Goal: Transaction & Acquisition: Book appointment/travel/reservation

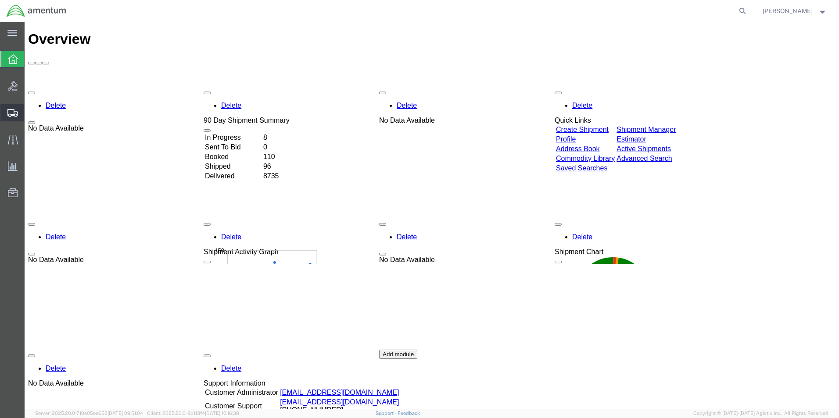
click at [0, 0] on span "Create from Template" at bounding box center [0, 0] width 0 height 0
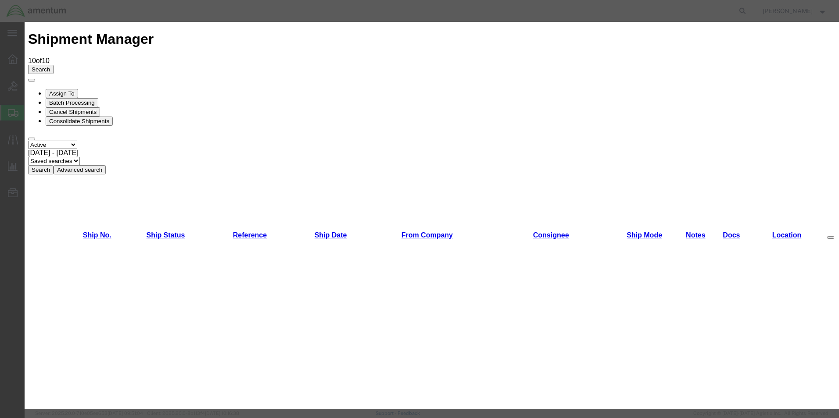
scroll to position [570, 0]
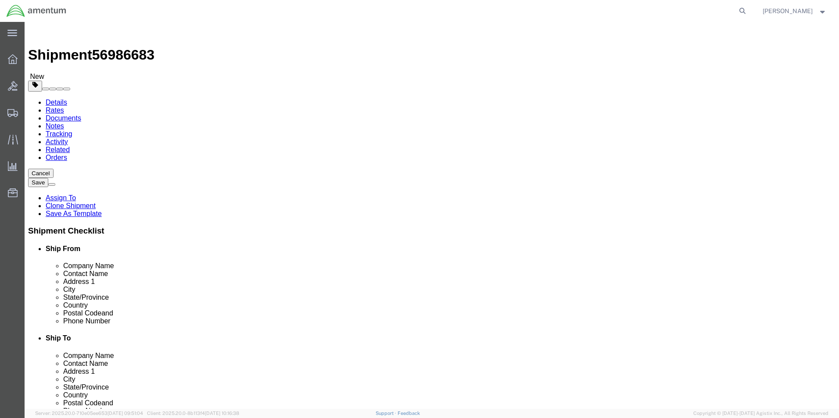
select select "49831"
select select "49941"
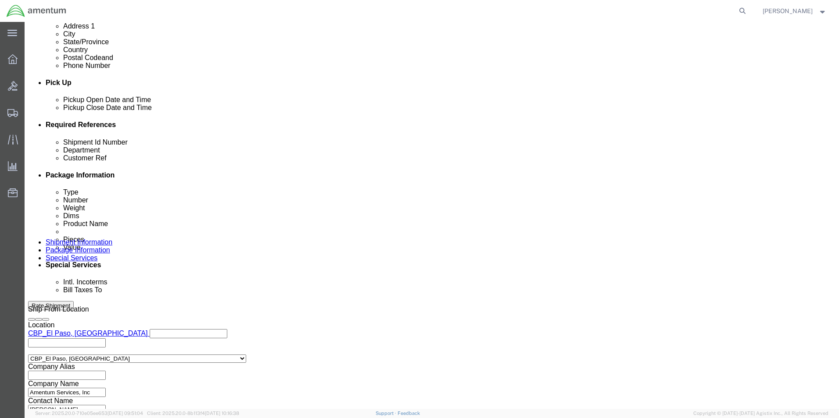
scroll to position [382, 0]
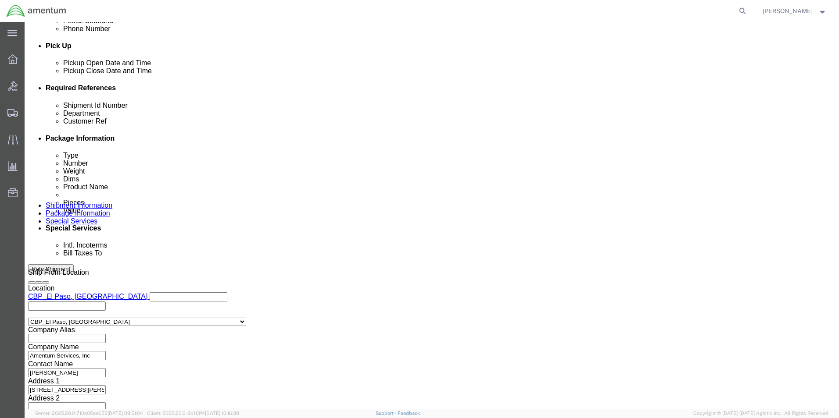
drag, startPoint x: 165, startPoint y: 160, endPoint x: 102, endPoint y: 162, distance: 63.2
click div "Shipment Id Number 275356"
type input "511-006278"
drag, startPoint x: 559, startPoint y: 159, endPoint x: 461, endPoint y: 160, distance: 98.3
click div "Customer Ref 275356"
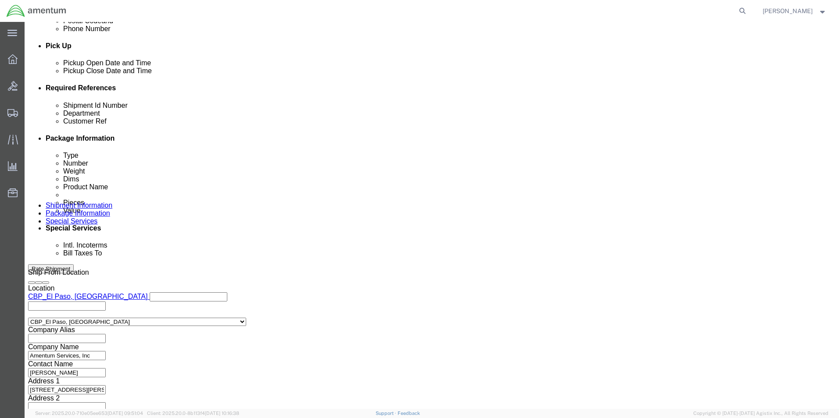
type input "511-006278"
click button "Continue"
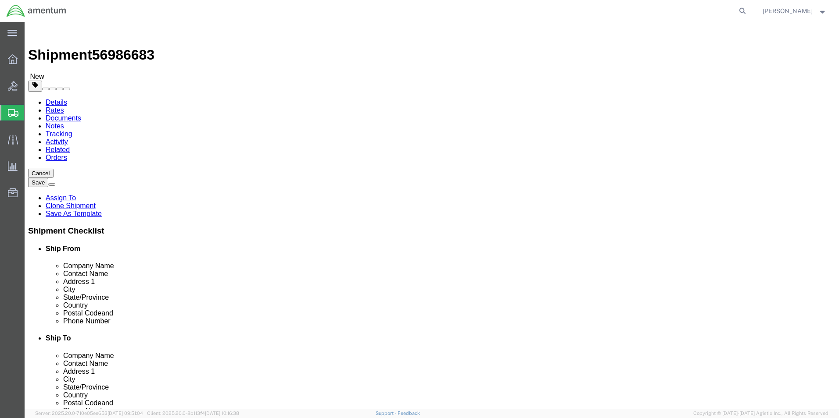
drag, startPoint x: 142, startPoint y: 187, endPoint x: 114, endPoint y: 189, distance: 28.1
click div "Length 12.00 x Width 2.00 x Height 14.00 Select cm ft in"
type input "12"
type input "10"
type input "7"
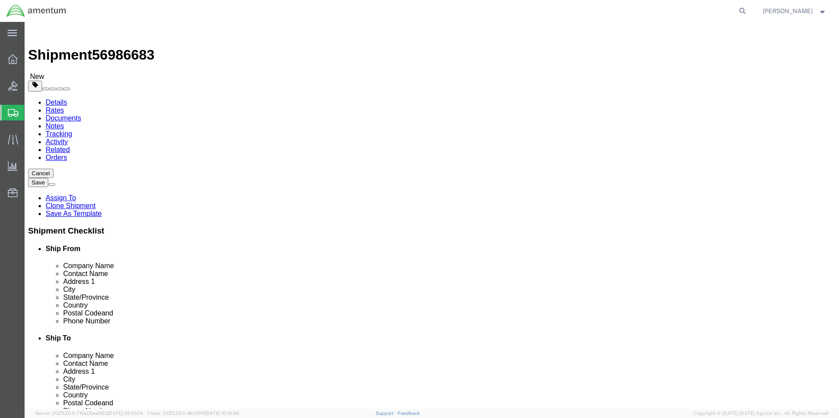
drag, startPoint x: 137, startPoint y: 204, endPoint x: 117, endPoint y: 202, distance: 20.3
click div "0.65 Select kgs lbs"
type input "7.20"
click dd "100.00 USD"
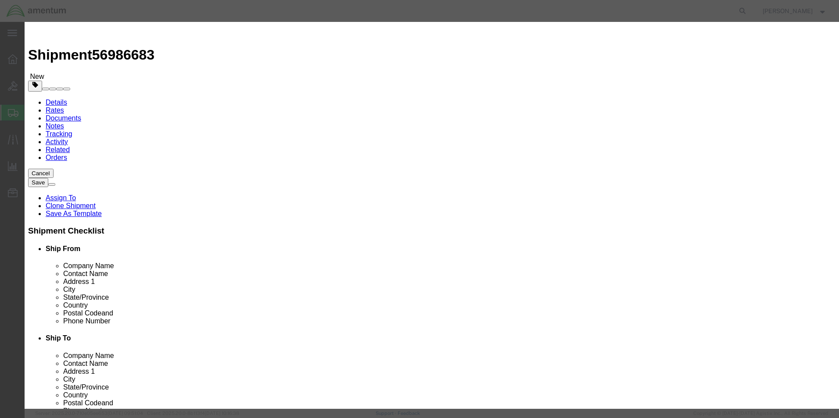
drag, startPoint x: 220, startPoint y: 73, endPoint x: 205, endPoint y: 73, distance: 14.5
click div "Product Name AIRCRAFT PARTS"
type input "shop items"
drag, startPoint x: 329, startPoint y: 23, endPoint x: 329, endPoint y: 31, distance: 7.9
click h3 "Edit content"
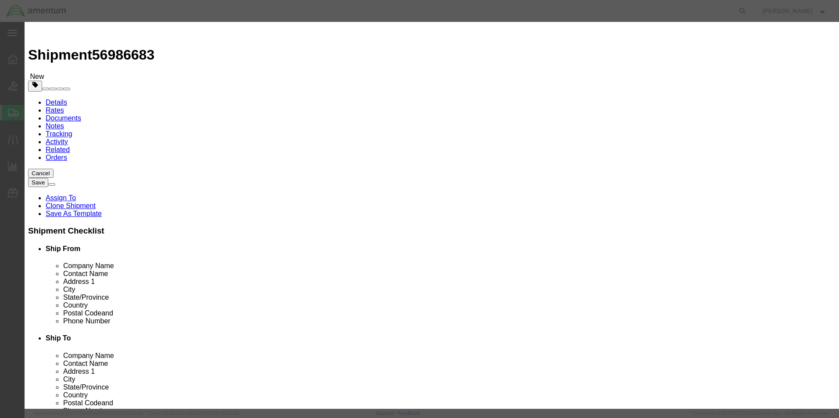
drag, startPoint x: 288, startPoint y: 85, endPoint x: 251, endPoint y: 86, distance: 36.9
click div "1.00"
type input "10"
click h3 "Edit content"
drag, startPoint x: 278, startPoint y: 100, endPoint x: 238, endPoint y: 100, distance: 40.4
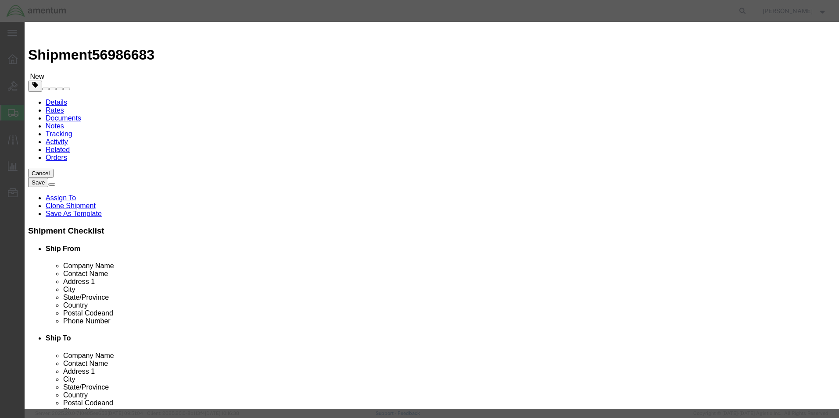
click div "Total Value Total value of all the pieces 1000 Select ADP AED AFN ALL AMD AOA A…"
type input "200"
drag, startPoint x: 537, startPoint y: 68, endPoint x: 455, endPoint y: 63, distance: 82.2
click div "Description Ring"
type textarea "!in tape"
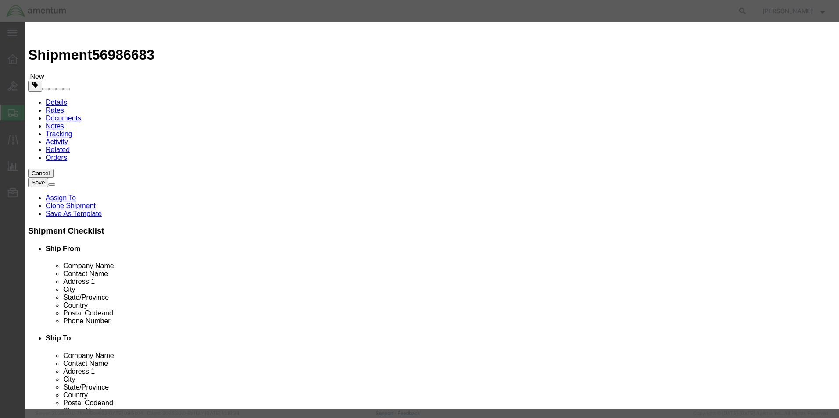
click button "Save & Close"
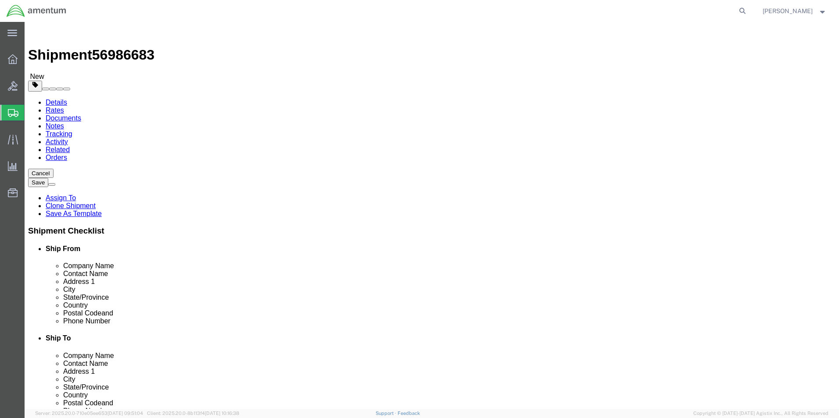
click button "Continue"
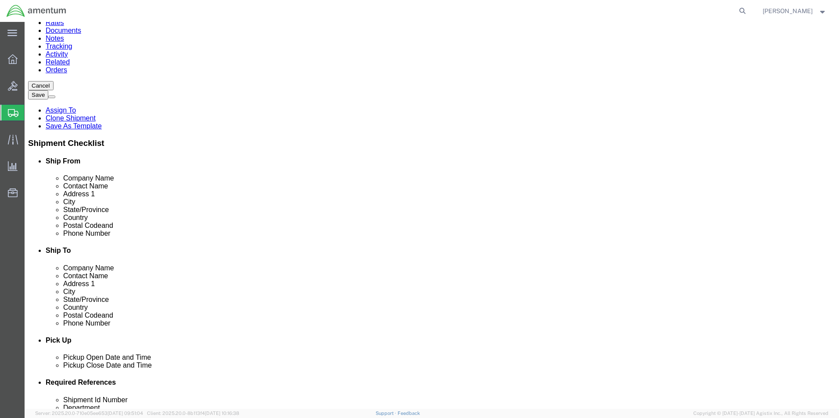
scroll to position [263, 0]
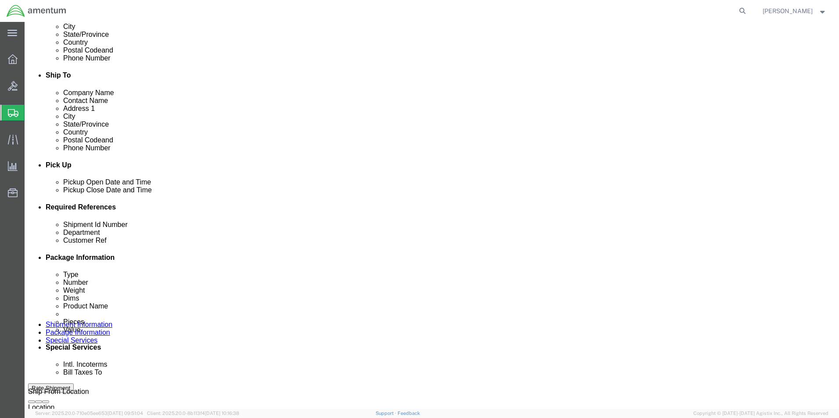
click button "Rate Shipment"
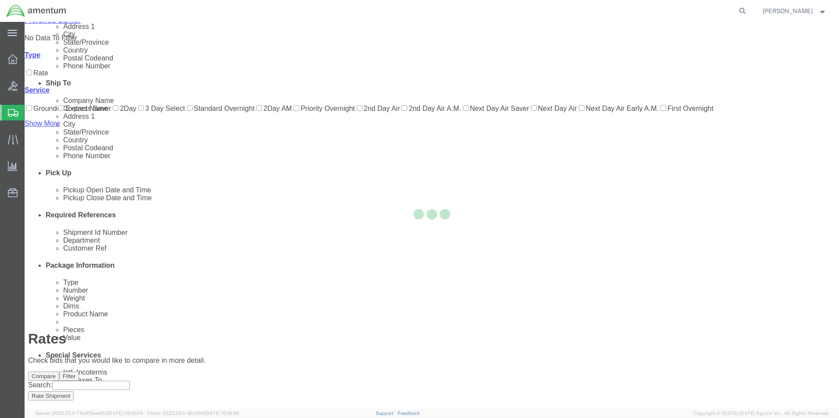
scroll to position [19, 0]
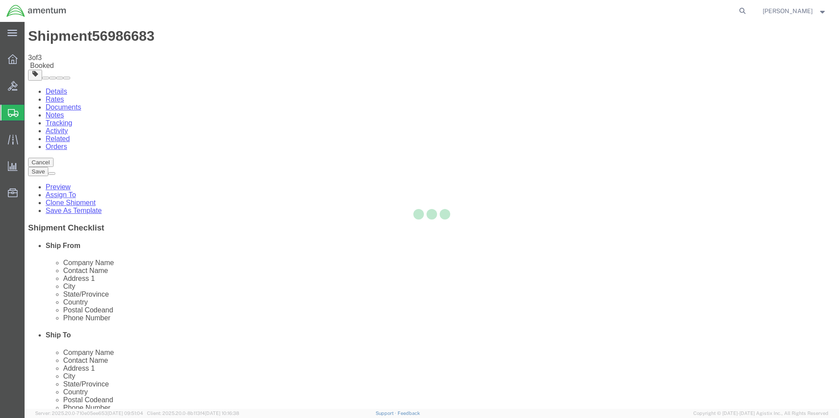
scroll to position [0, 0]
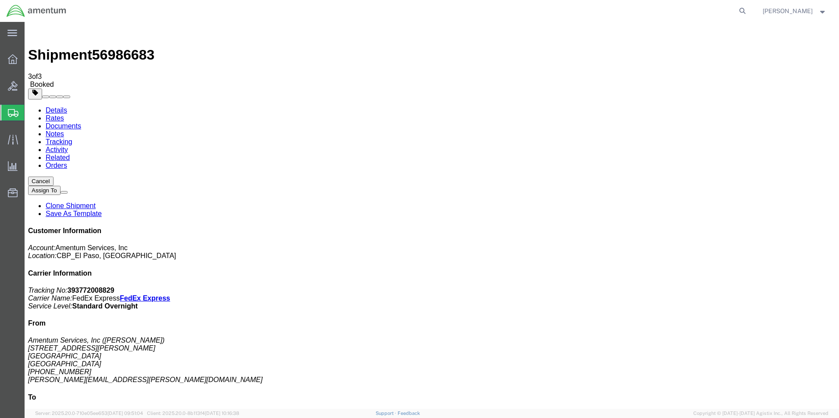
click at [0, 0] on span "Create from Template" at bounding box center [0, 0] width 0 height 0
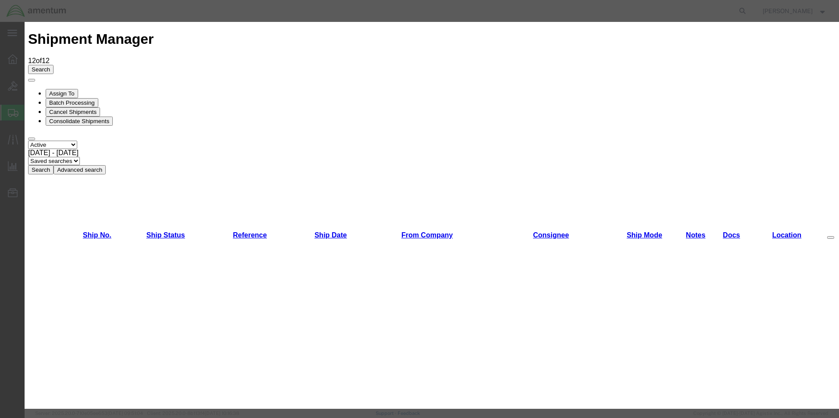
scroll to position [175, 0]
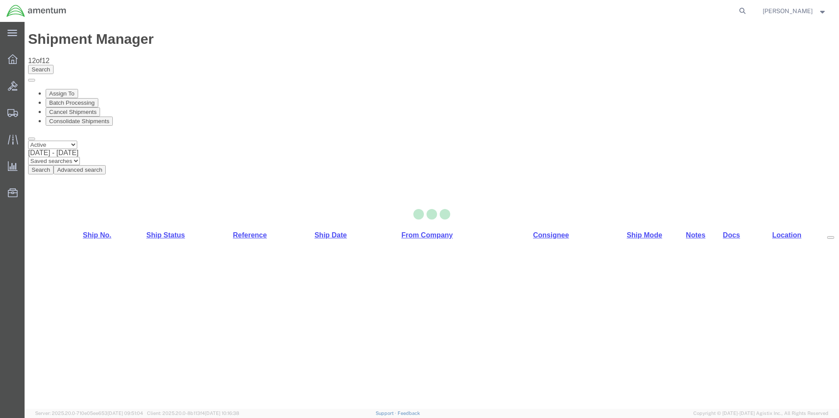
select select "49831"
select select "49931"
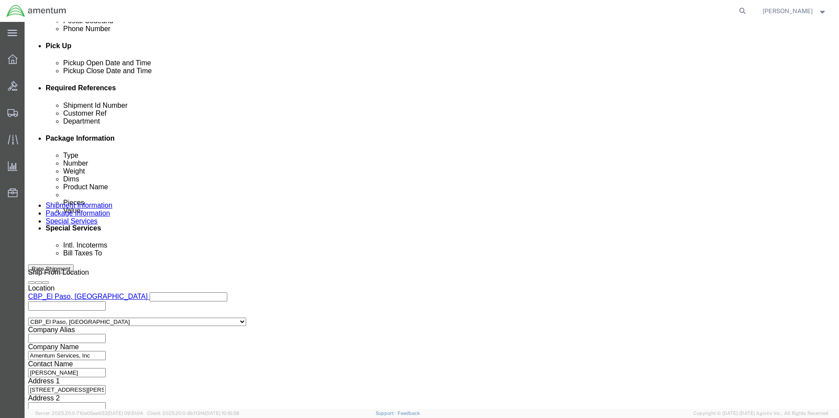
scroll to position [0, 18]
drag, startPoint x: 111, startPoint y: 156, endPoint x: 197, endPoint y: 162, distance: 85.7
click div "Shipment Id Number 272710, 272835, 272838, 272739"
click input "272710, 272835, 272838, 272739"
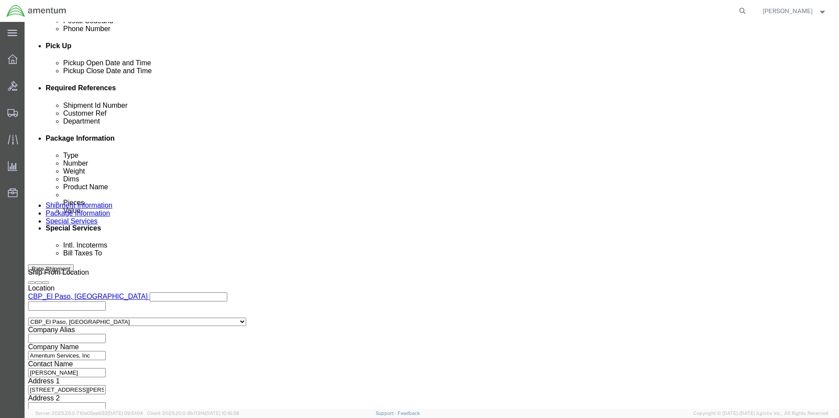
drag, startPoint x: 322, startPoint y: 158, endPoint x: 416, endPoint y: 158, distance: 94.7
click div "272710, 272835, 272838, 272739"
type input "6118.03.03.2218.000.EMI.0000"
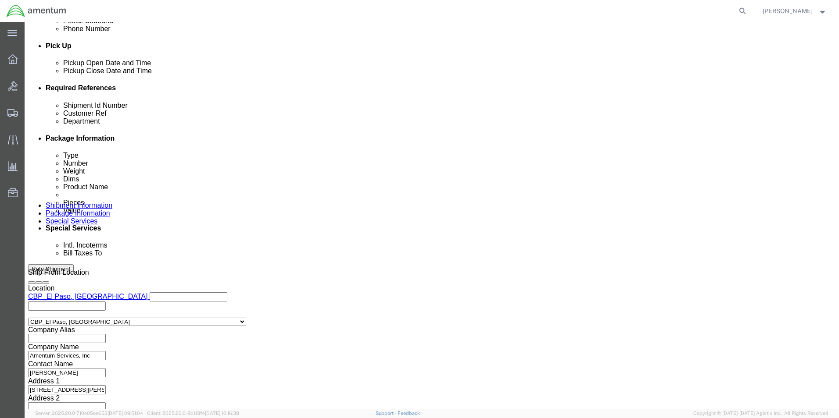
drag, startPoint x: 524, startPoint y: 160, endPoint x: 602, endPoint y: 170, distance: 78.3
click div "Shipment Id Number 272710, 272835, 272838, 272739 Select Account Type Activity …"
type input "526-006591"
click input "272710, 272835, 272838, 272739"
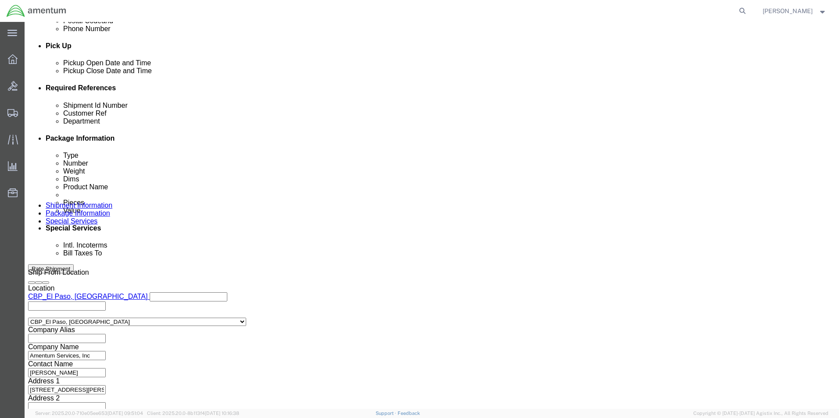
click input "272710, 272835, 272838, 272739"
drag, startPoint x: 116, startPoint y: 156, endPoint x: 184, endPoint y: 164, distance: 68.4
click div "Shipment Id Number 272710, 272835, 272838, 272739"
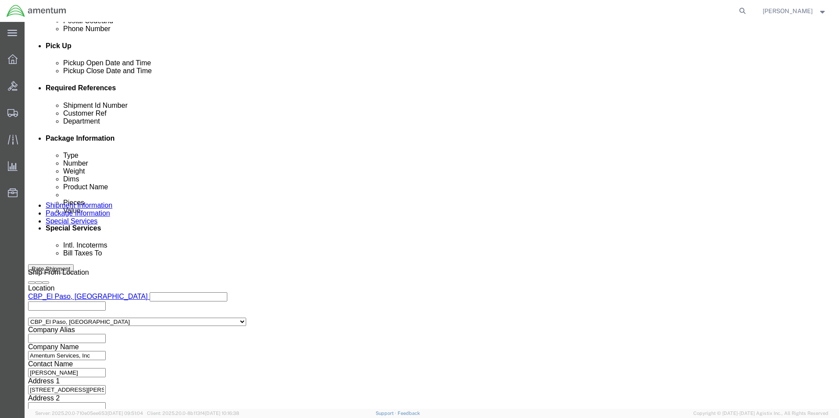
type input "2"
type input "526-006591"
click button "Continue"
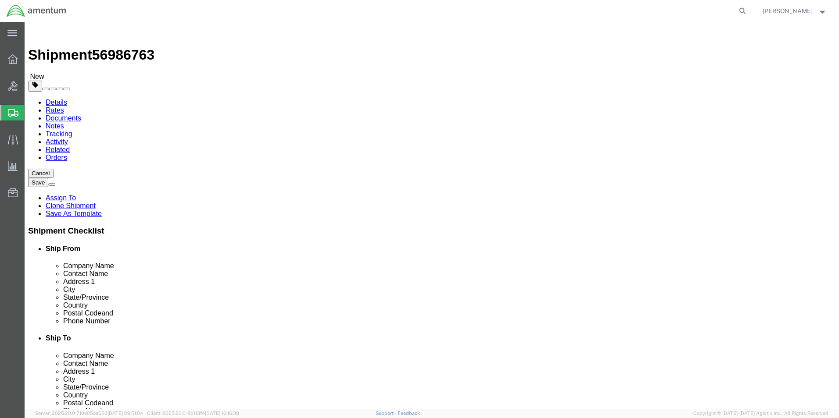
drag, startPoint x: 141, startPoint y: 186, endPoint x: 97, endPoint y: 186, distance: 43.4
click div "Dimensions Separate dimensions for each package, Length x Width x Height Length…"
type input "10"
type input "8"
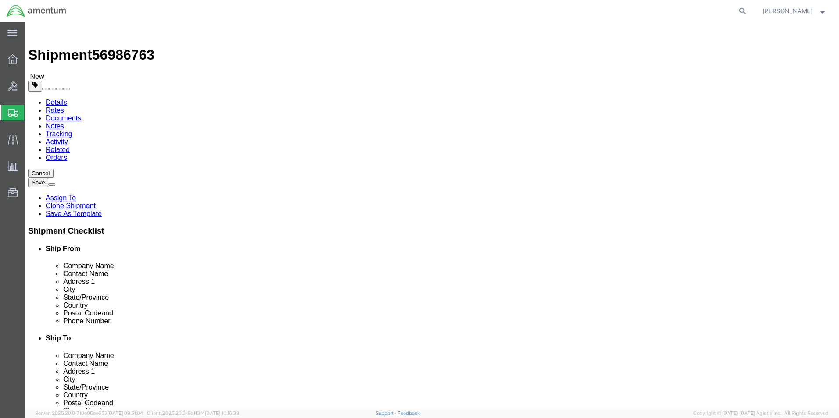
click div "Package Content # 1 1 x Your Packaging Package Type Select Bale(s) Basket(s) Bo…"
drag, startPoint x: 146, startPoint y: 202, endPoint x: 112, endPoint y: 202, distance: 33.3
click div "1.00 Select kgs lbs"
type input "1.55"
click dd "600.00 USD"
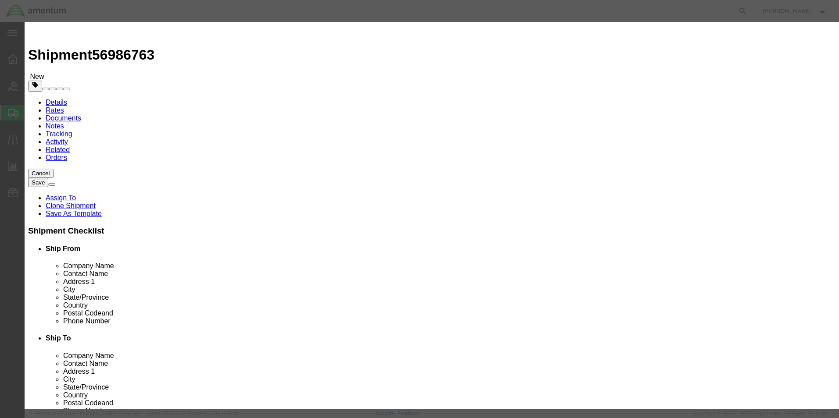
drag, startPoint x: 322, startPoint y: 66, endPoint x: 252, endPoint y: 57, distance: 70.7
click div "Commodity library Product Name AIRCRAFT PARTS Pieces 4.00 Select Bag Barrels 10…"
type input "shop items"
click div "Commodity library"
drag, startPoint x: 279, startPoint y: 82, endPoint x: 248, endPoint y: 82, distance: 31.6
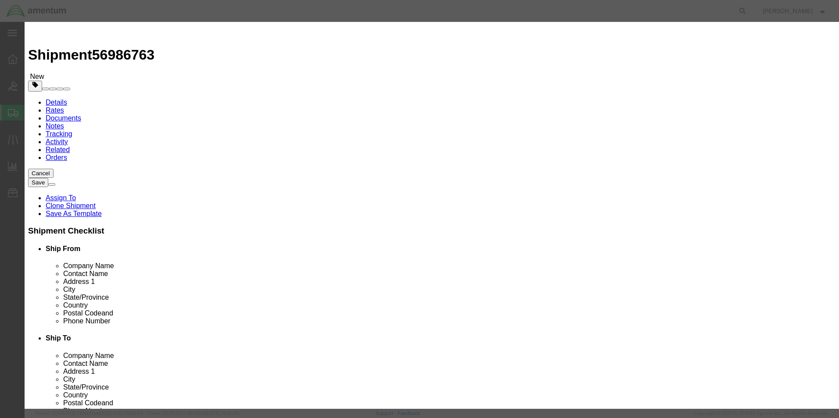
click div "4.00"
type input "2"
type input "300"
click textarea "bearing, packing, washer, Pin"
drag, startPoint x: 588, startPoint y: 65, endPoint x: 552, endPoint y: 69, distance: 35.8
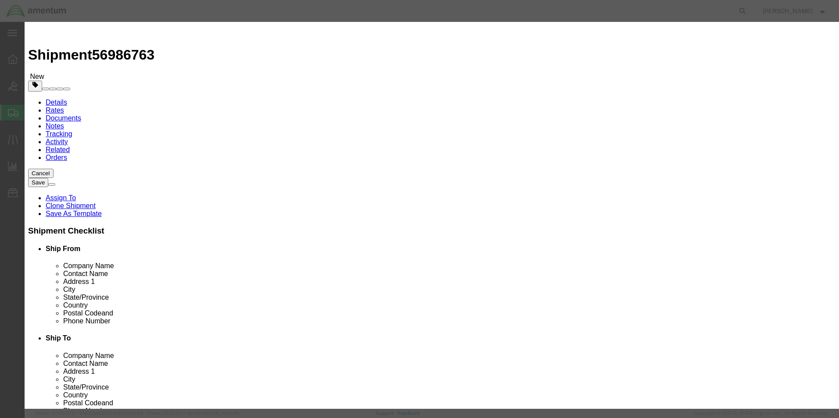
click textarea "bearing, packing, washer, Pin"
type textarea "bearing, packing,"
click button "Save & Close"
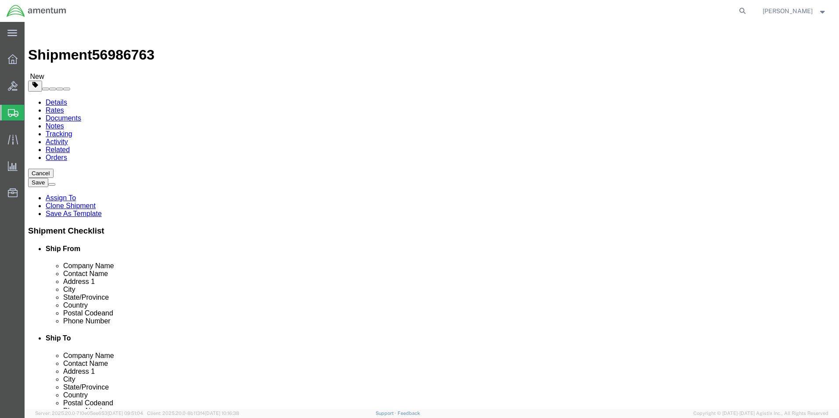
click button "Continue"
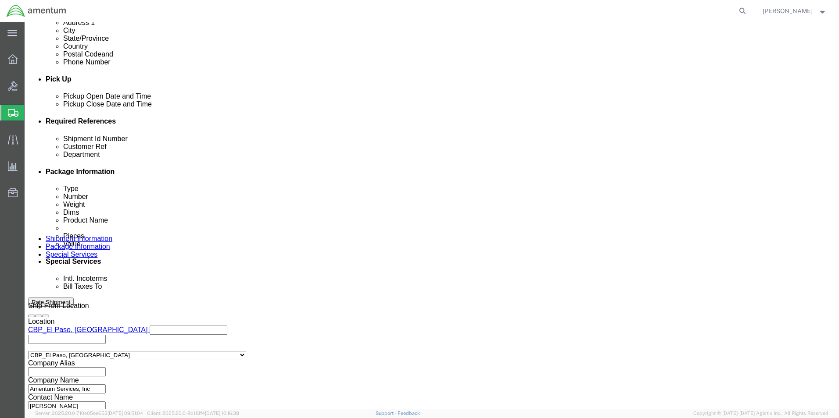
scroll to position [263, 0]
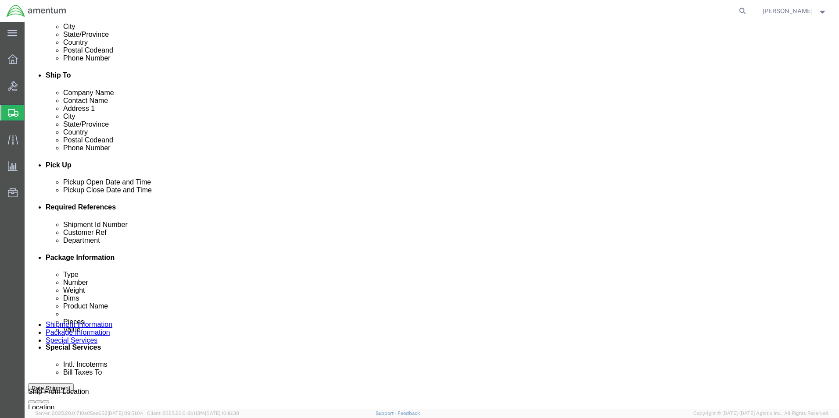
click button "Rate Shipment"
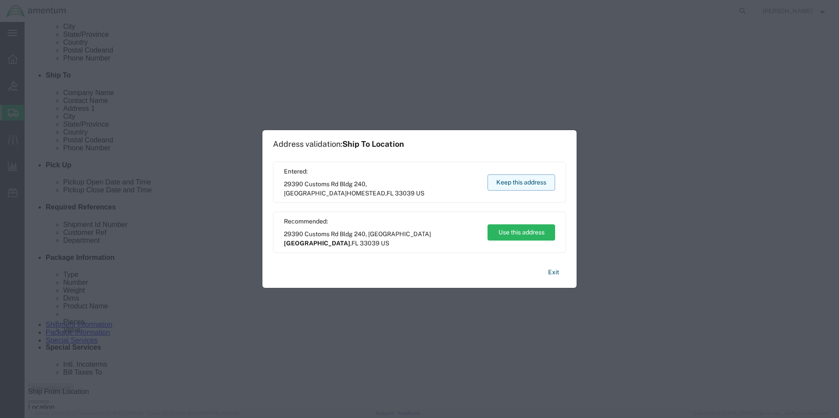
click at [509, 176] on button "Keep this address" at bounding box center [521, 183] width 68 height 16
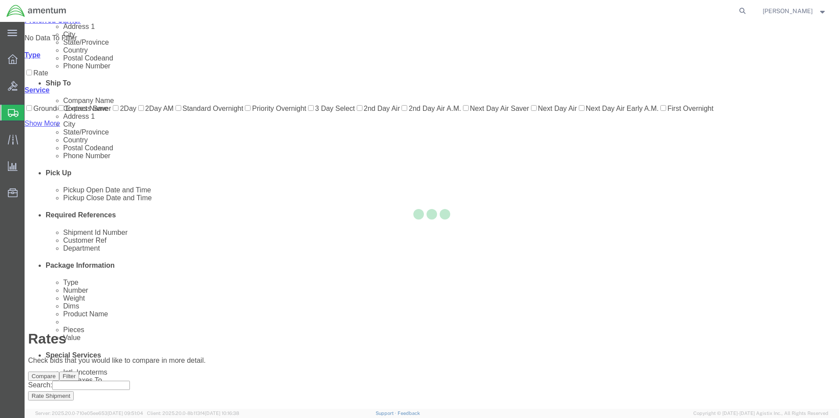
scroll to position [19, 0]
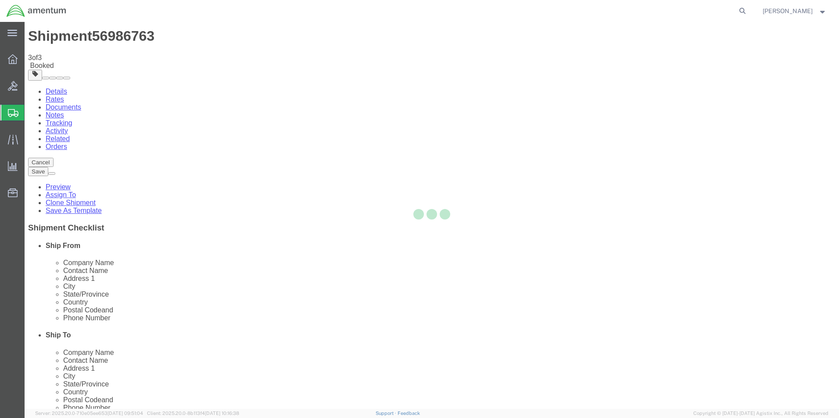
scroll to position [0, 0]
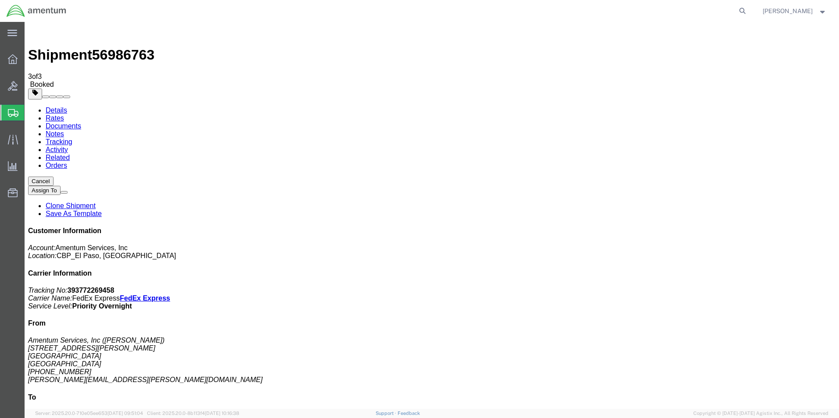
click at [0, 0] on span "Create from Template" at bounding box center [0, 0] width 0 height 0
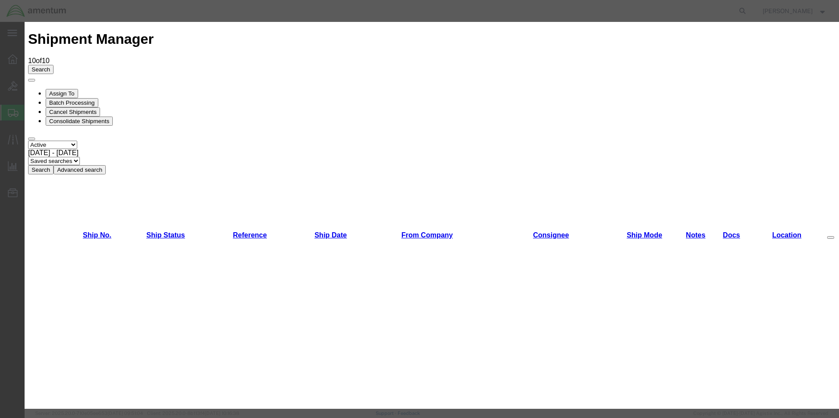
scroll to position [439, 0]
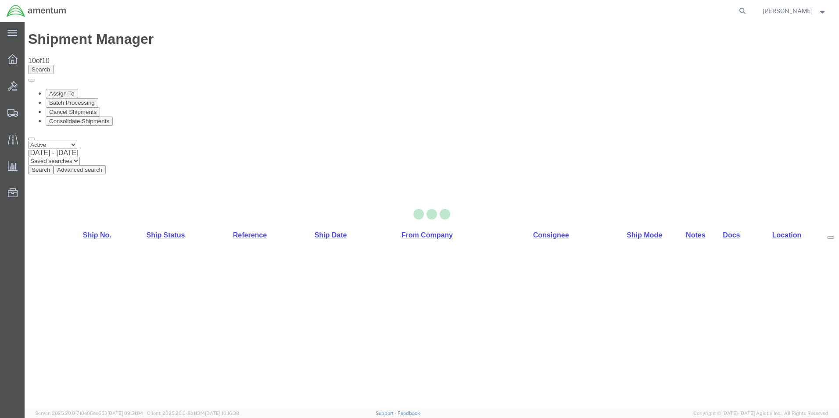
select select "49831"
select select "49940"
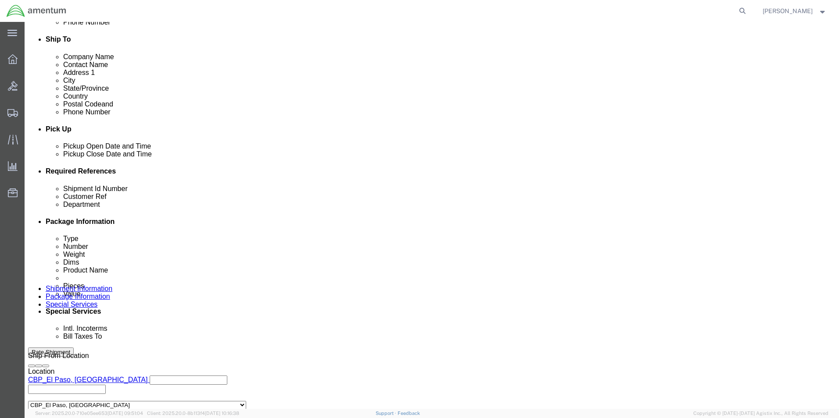
scroll to position [351, 0]
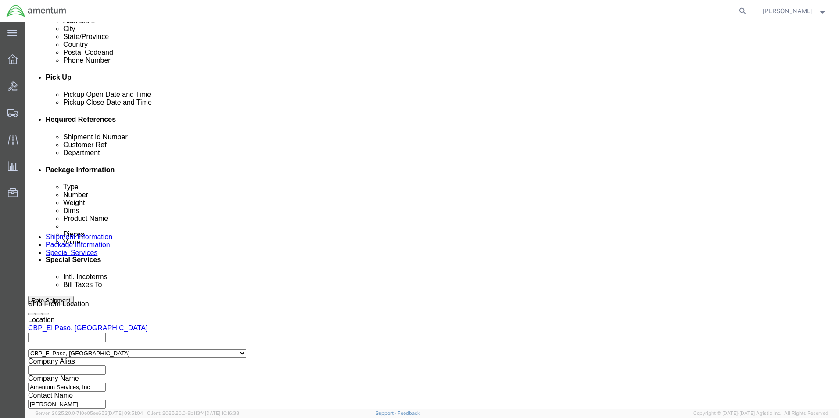
drag, startPoint x: 164, startPoint y: 188, endPoint x: 42, endPoint y: 194, distance: 121.7
click div "Shipment Id Number 275392"
type input "532-006371"
drag, startPoint x: 576, startPoint y: 189, endPoint x: 481, endPoint y: 190, distance: 95.6
click div "Customer Ref 275392"
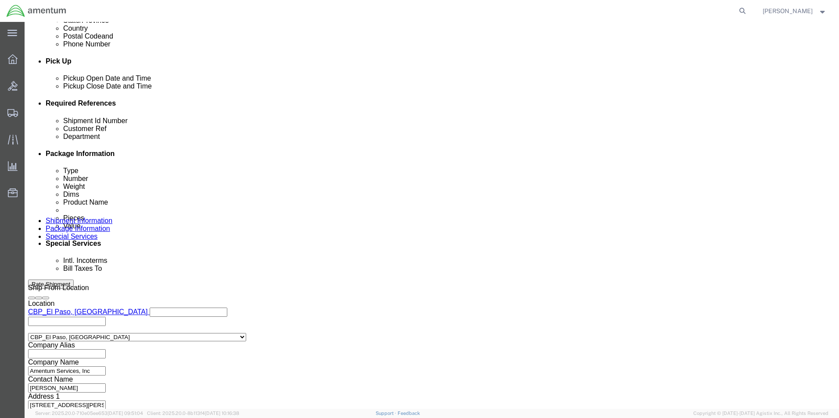
scroll to position [382, 0]
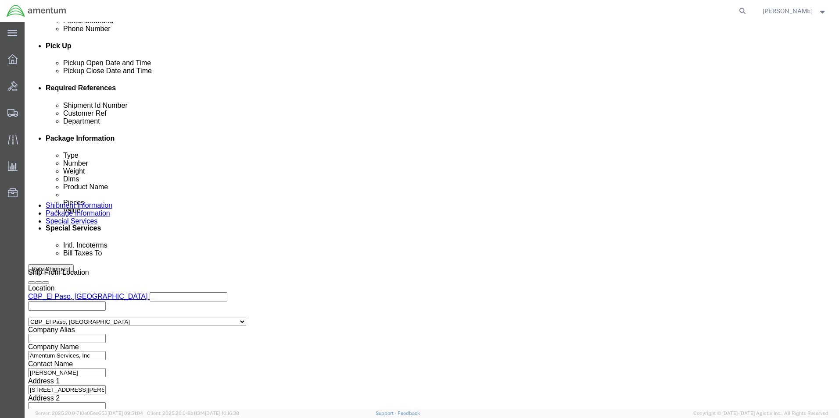
type input "532-006371"
click button "Continue"
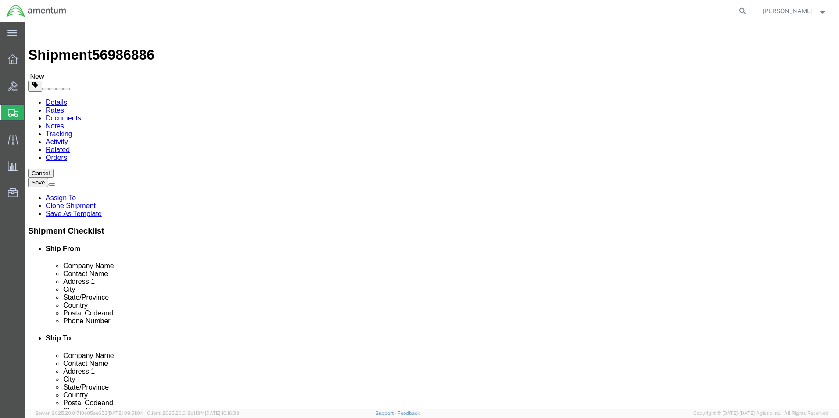
drag, startPoint x: 149, startPoint y: 192, endPoint x: 114, endPoint y: 189, distance: 35.2
click div "Length 12.00 x Width 10.00 x Height 8.00 Select cm ft in"
type input "8"
type input "6"
type input "1"
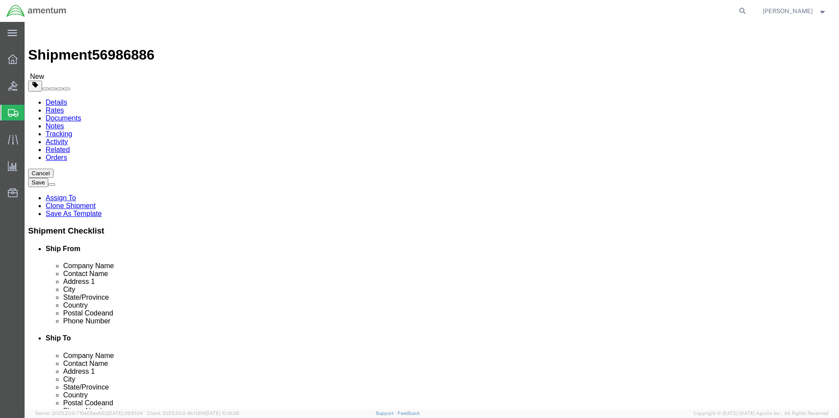
drag, startPoint x: 139, startPoint y: 202, endPoint x: 116, endPoint y: 202, distance: 22.8
click div "1.90 Select kgs lbs"
type input "0.05"
click dd "500.00 USD"
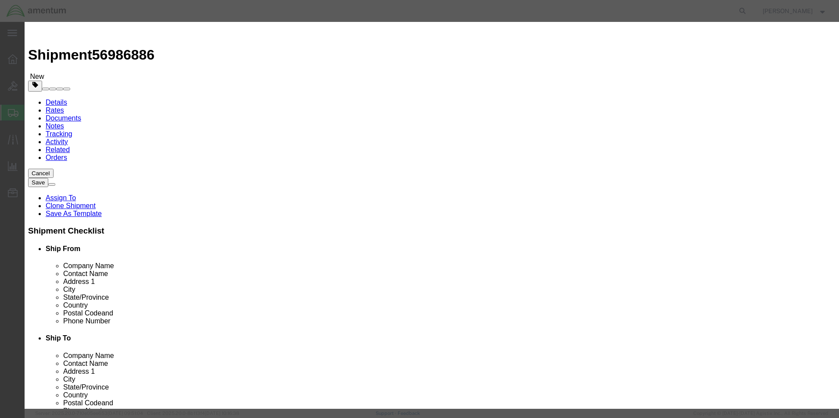
drag, startPoint x: 313, startPoint y: 66, endPoint x: 247, endPoint y: 70, distance: 66.4
click div "Product Name AIRCRAFT PARTS"
type input "shop items"
click div "Commodity library"
drag, startPoint x: 287, startPoint y: 92, endPoint x: 255, endPoint y: 97, distance: 32.9
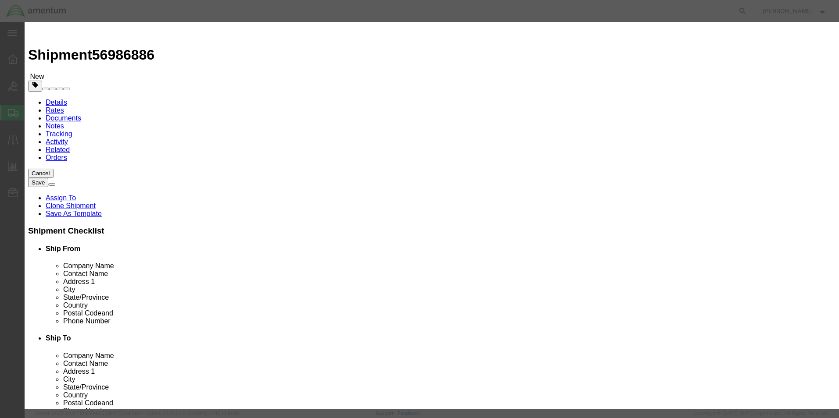
click div "Product Name shop items s Pieces 1.00 Select Bag Barrels 100Board Feet Bottle B…"
drag, startPoint x: 286, startPoint y: 105, endPoint x: 220, endPoint y: 106, distance: 66.7
click div "Total Value 500.00 Select ADP AED AFN ALL AMD AOA ARS ATS AUD AWG AZN BAM BBD B…"
type input "50"
drag, startPoint x: 546, startPoint y: 63, endPoint x: 444, endPoint y: 63, distance: 101.8
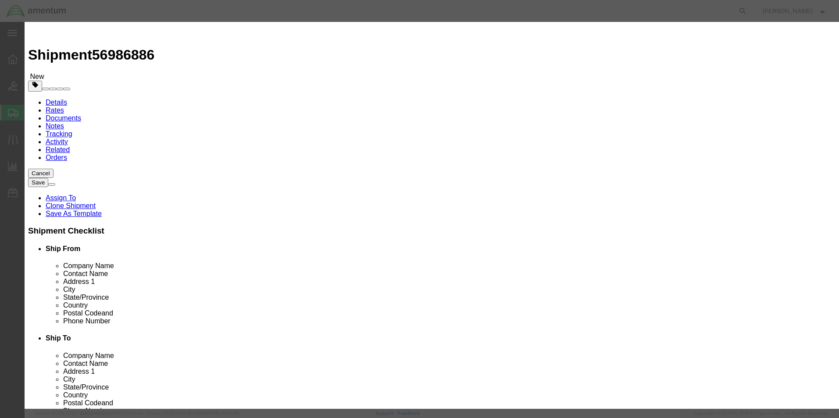
click div "Description LED Light Buld"
type textarea "[PERSON_NAME] pin"
click button "Save & Close"
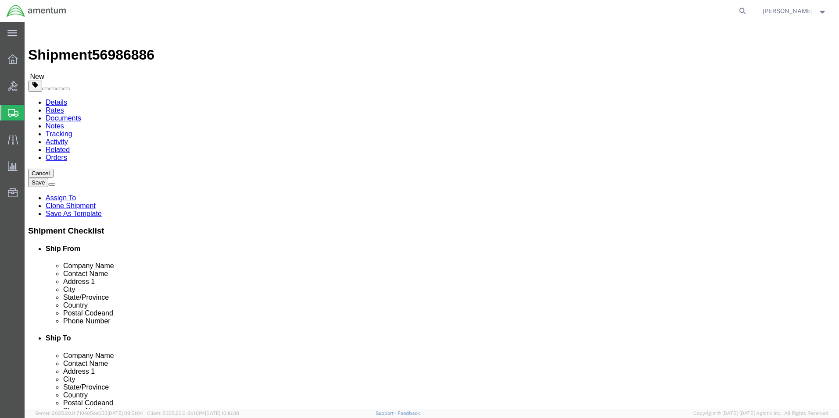
click button "Continue"
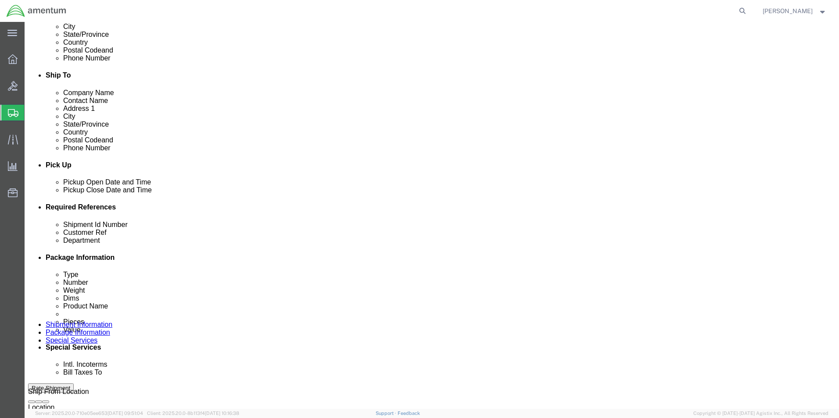
scroll to position [483, 0]
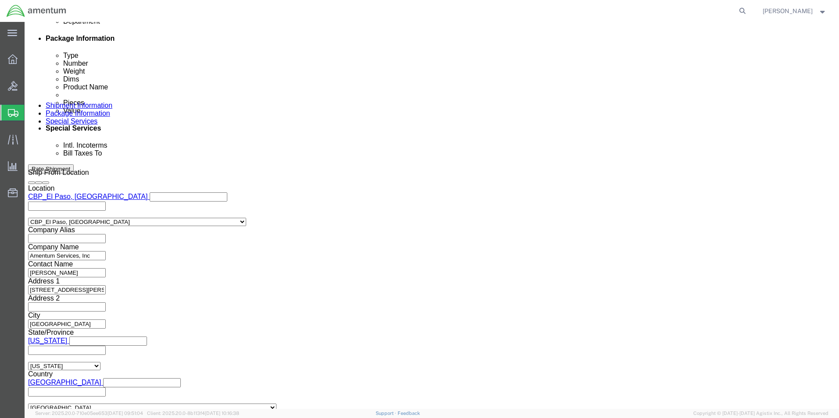
click button "Rate Shipment"
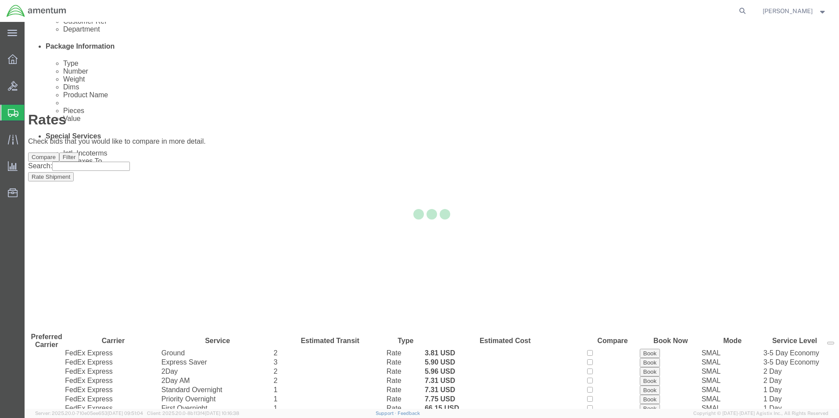
scroll to position [0, 0]
